Goal: Find specific page/section: Find specific page/section

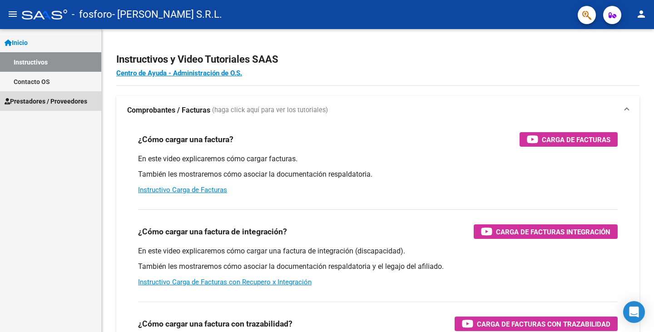
click at [54, 102] on span "Prestadores / Proveedores" at bounding box center [46, 101] width 83 height 10
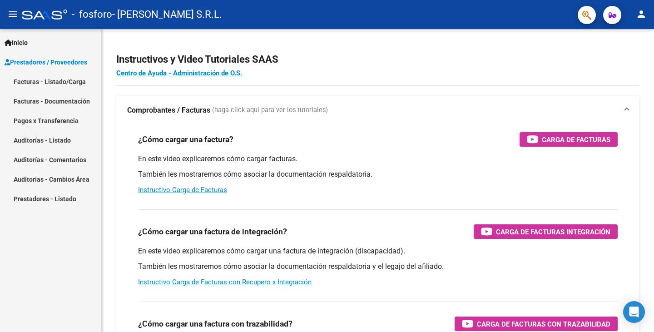
click at [48, 82] on link "Facturas - Listado/Carga" at bounding box center [50, 82] width 101 height 20
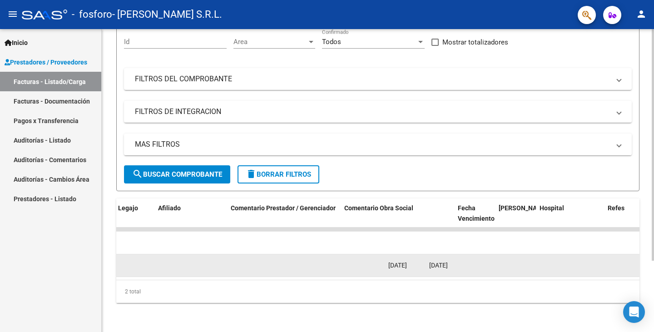
scroll to position [0, 1487]
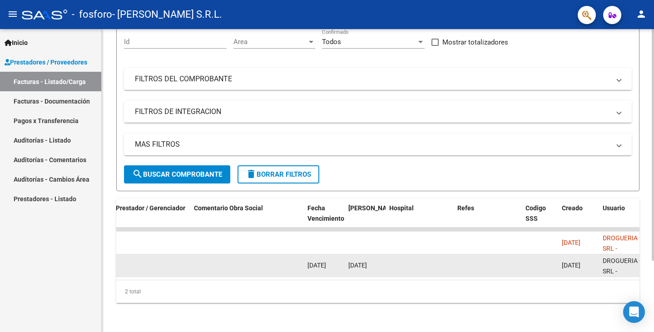
drag, startPoint x: 602, startPoint y: 264, endPoint x: 585, endPoint y: 262, distance: 16.9
click at [585, 262] on datatable-body-cell "[DATE]" at bounding box center [578, 265] width 41 height 22
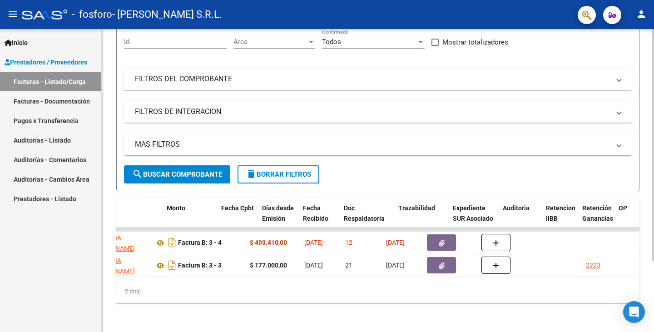
scroll to position [0, 550]
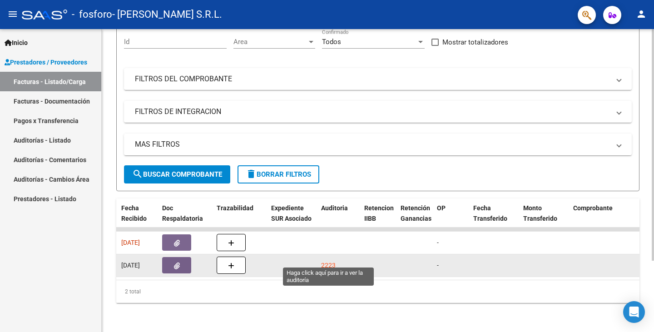
click at [331, 260] on div "2223" at bounding box center [328, 265] width 15 height 10
